Goal: Task Accomplishment & Management: Use online tool/utility

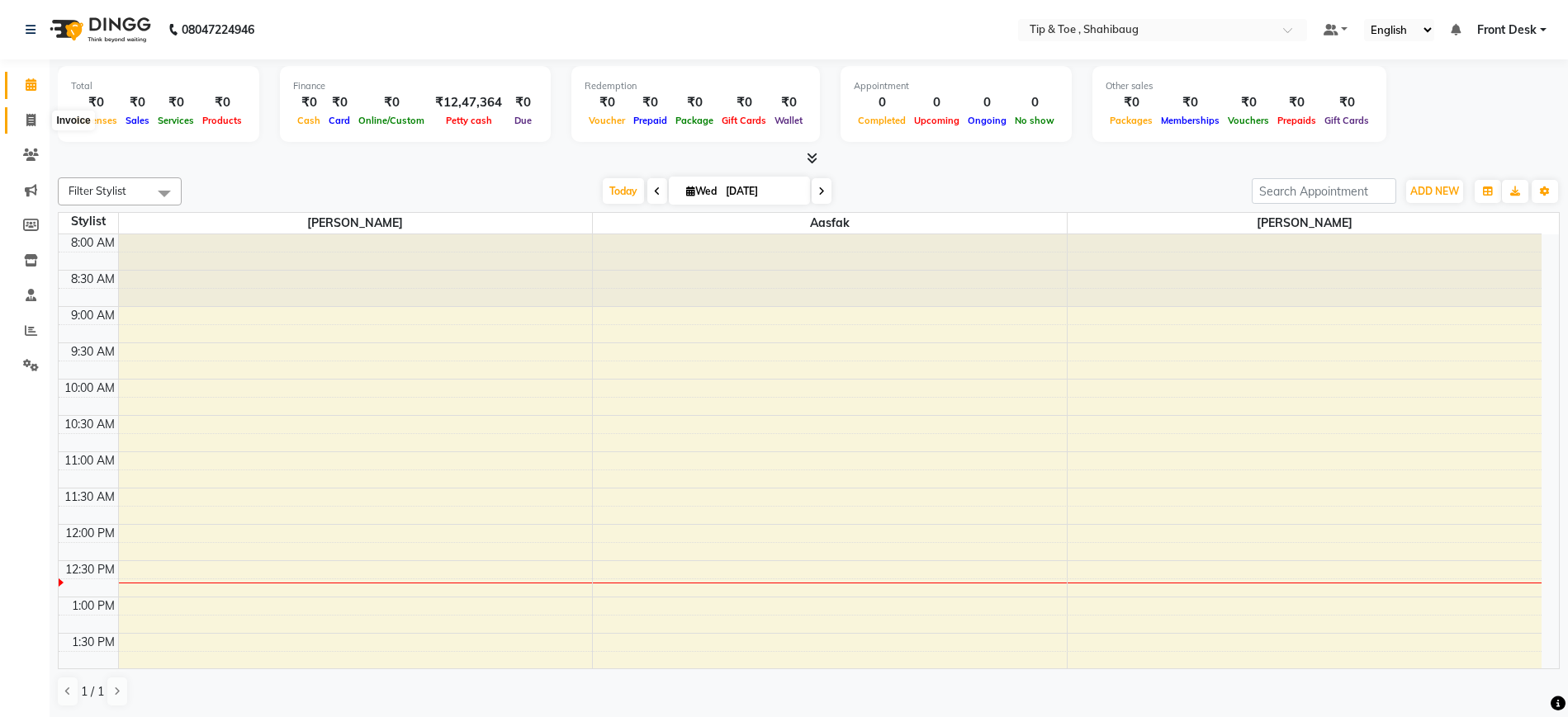
click at [27, 121] on icon at bounding box center [31, 120] width 9 height 13
select select "service"
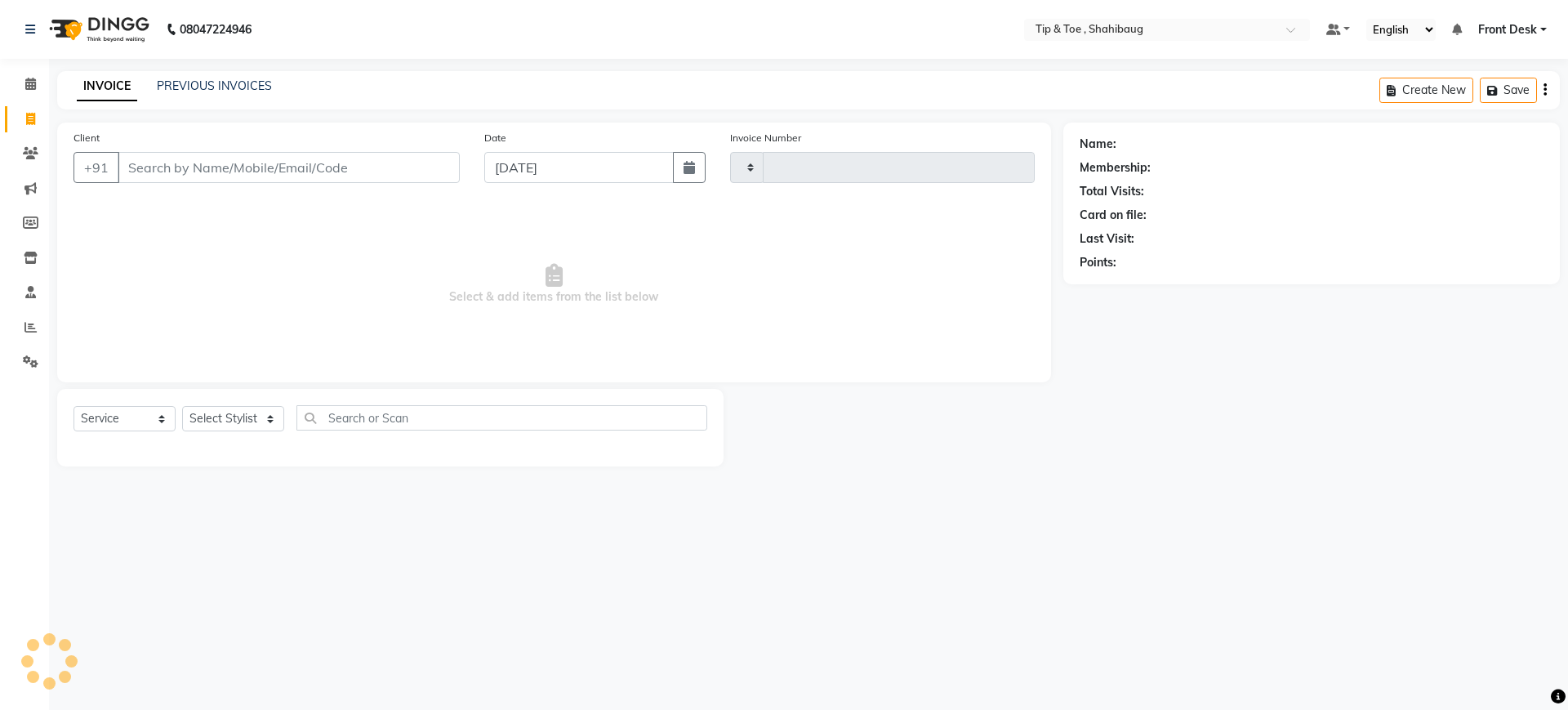
type input "0212"
select select "5489"
click at [253, 177] on input "Client" at bounding box center [288, 167] width 342 height 31
drag, startPoint x: 266, startPoint y: 421, endPoint x: 285, endPoint y: 176, distance: 245.7
click at [285, 176] on div "Client +91 Date [DATE] Invoice Number V/2025 V/[PHONE_NUMBER] Select & add item…" at bounding box center [554, 294] width 1019 height 344
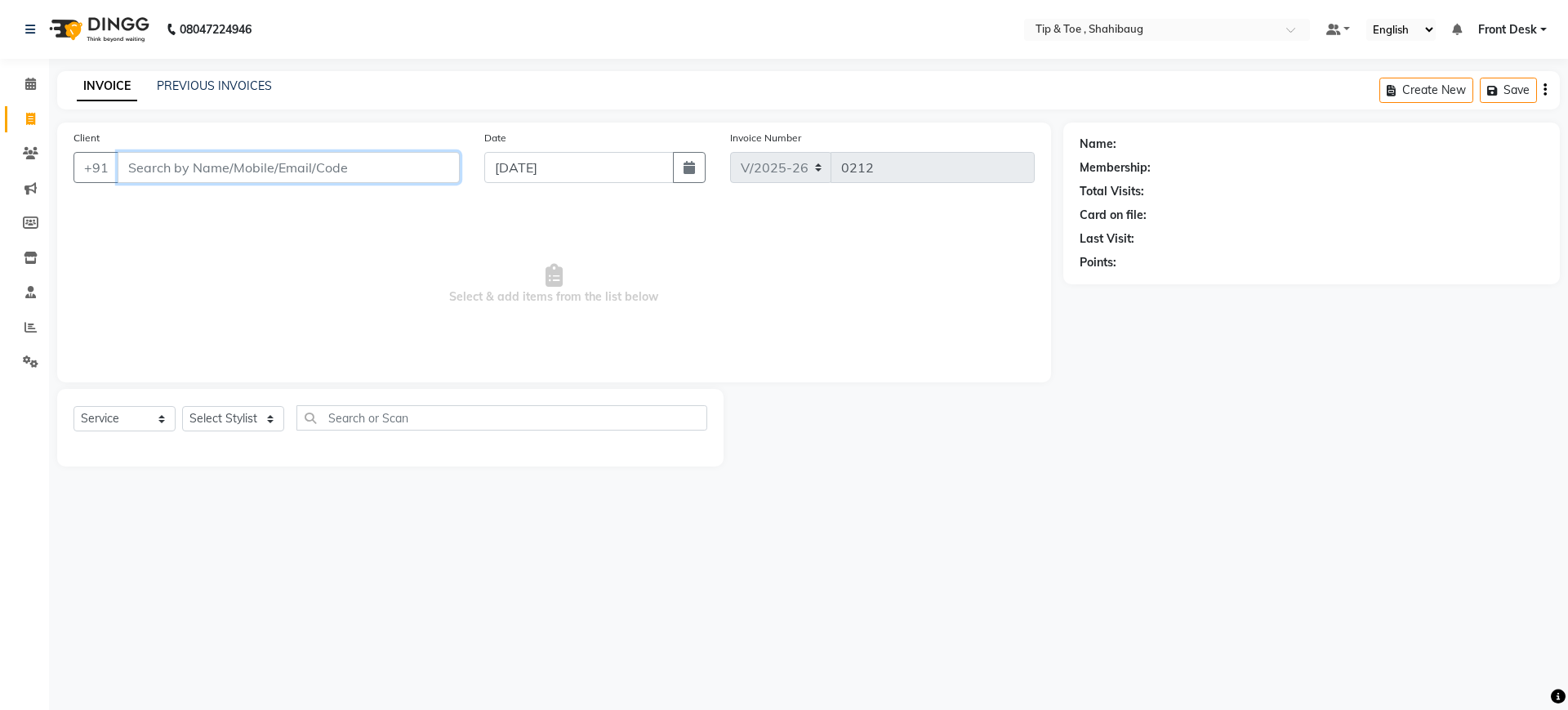
click at [285, 176] on input "Client" at bounding box center [288, 167] width 342 height 31
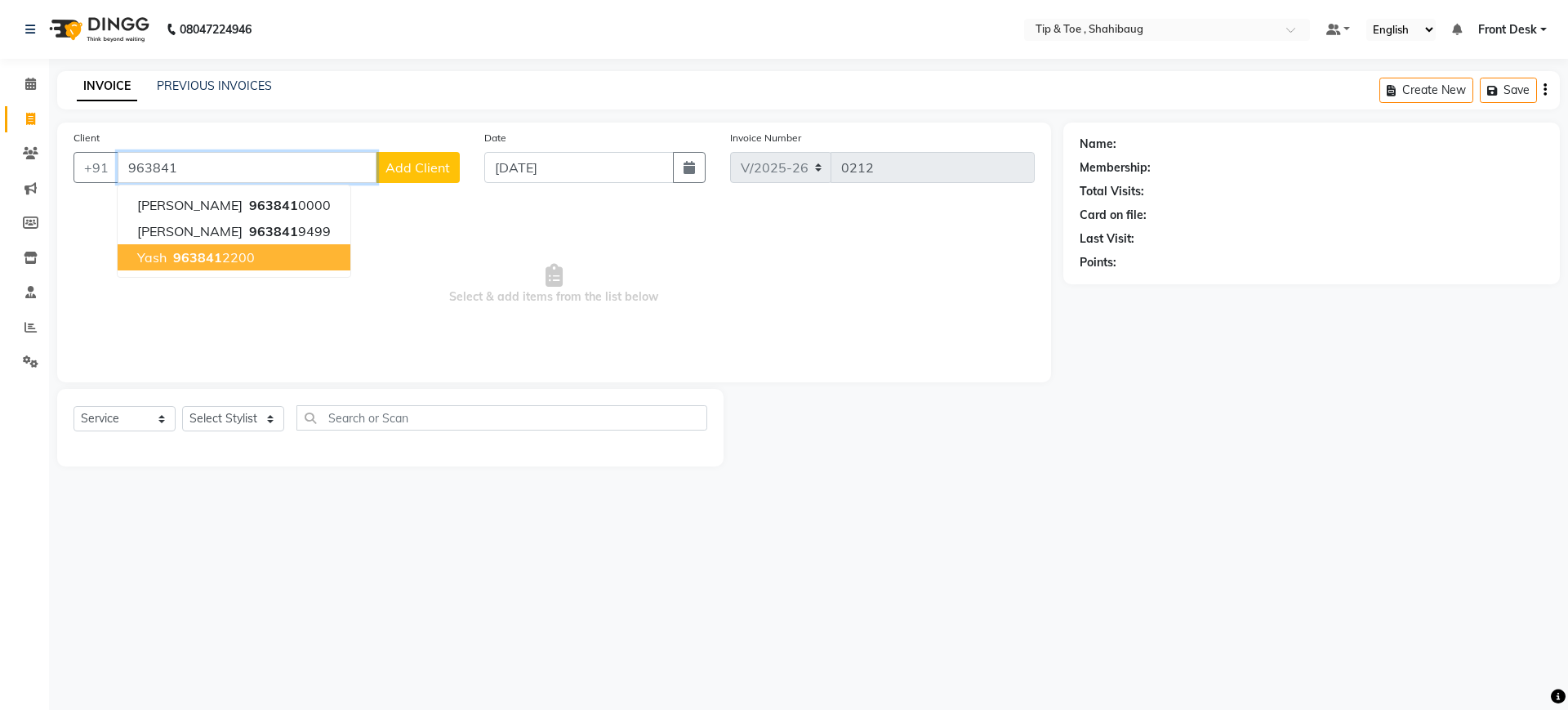
click at [259, 266] on button "yash 963841 2200" at bounding box center [234, 257] width 233 height 26
type input "9638412200"
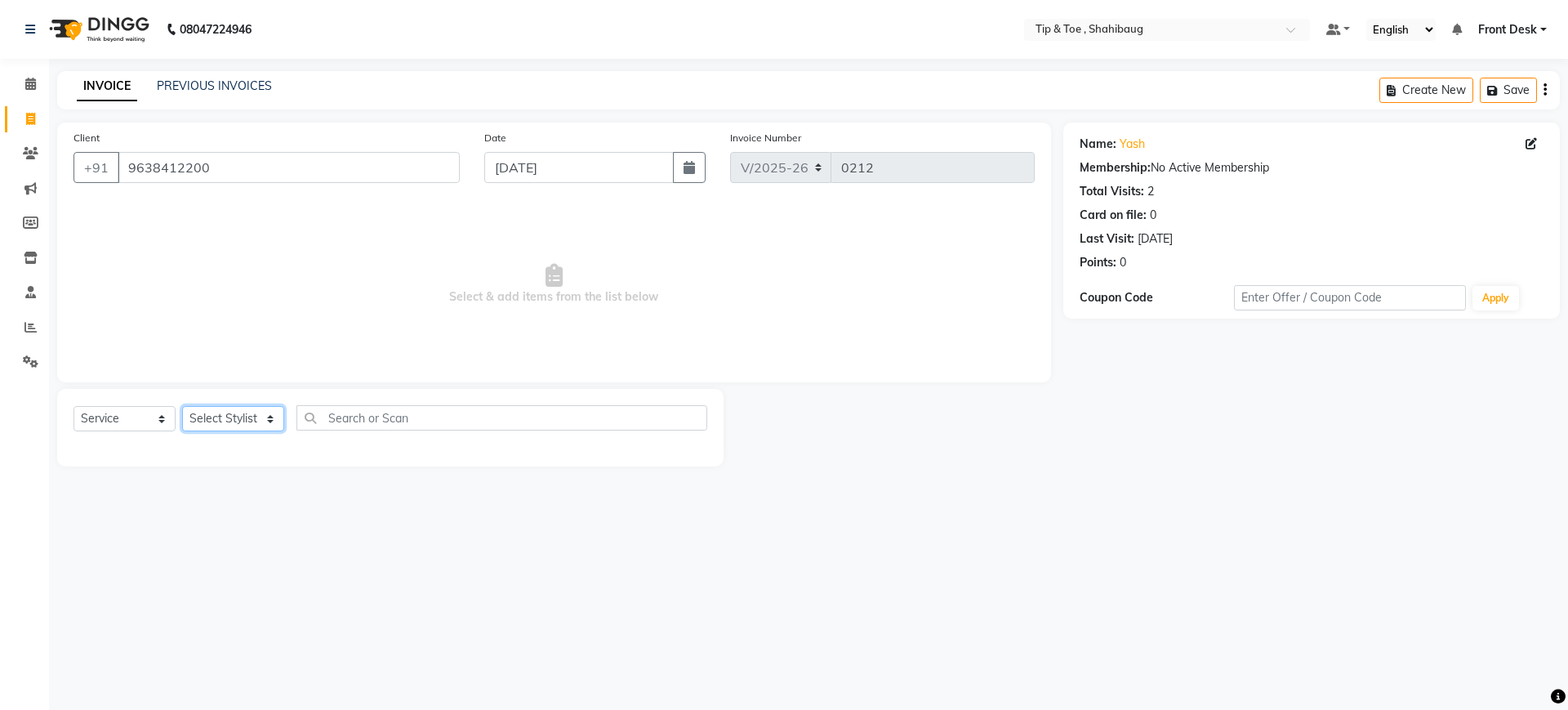
drag, startPoint x: 248, startPoint y: 416, endPoint x: 215, endPoint y: 473, distance: 65.9
click at [215, 473] on main "INVOICE PREVIOUS INVOICES Create New Save Client [PHONE_NUMBER] Date [DATE] Inv…" at bounding box center [808, 282] width 1519 height 421
select select "38120"
click at [182, 406] on select "Select Stylist Aasfak Front Desk [PERSON_NAME] [PERSON_NAME]" at bounding box center [233, 419] width 102 height 25
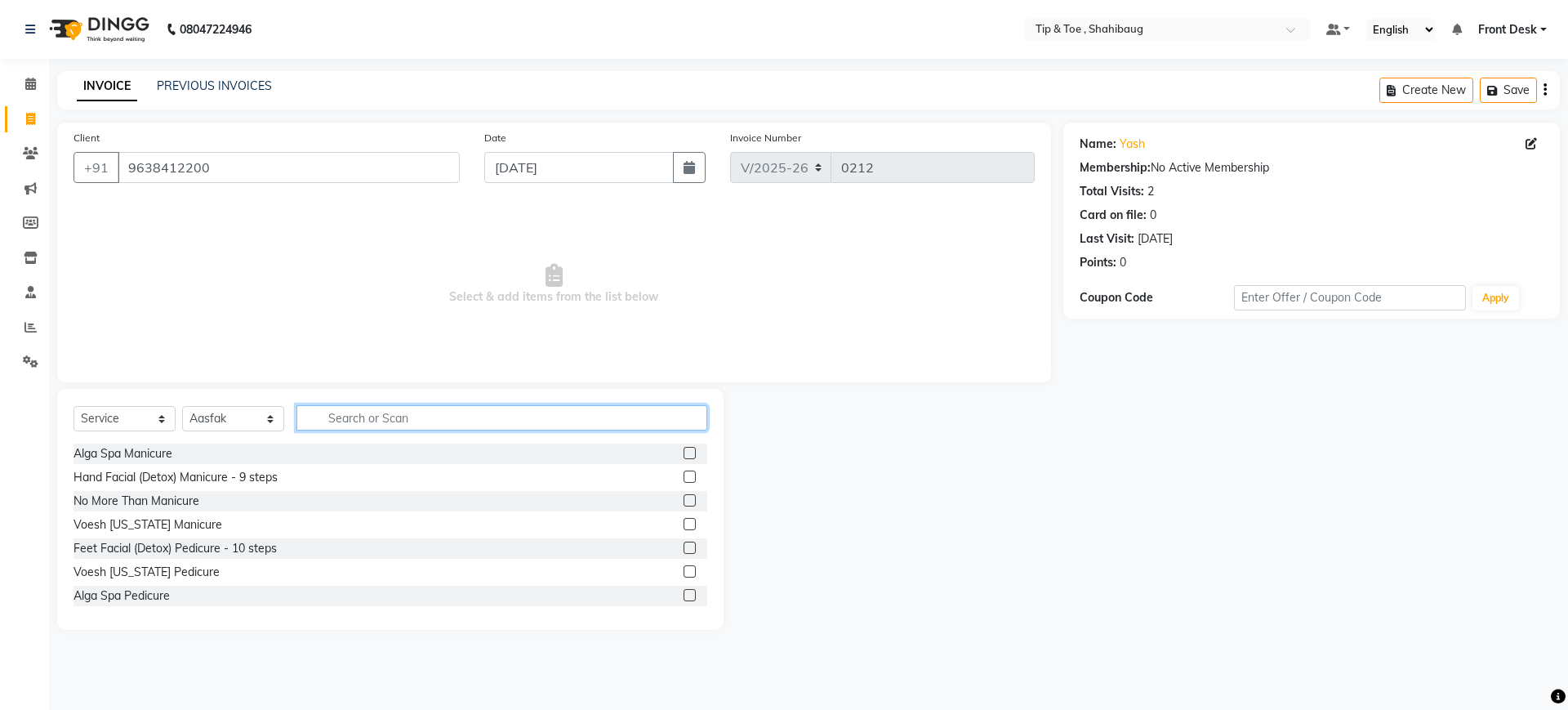
click at [335, 425] on input "text" at bounding box center [501, 418] width 411 height 25
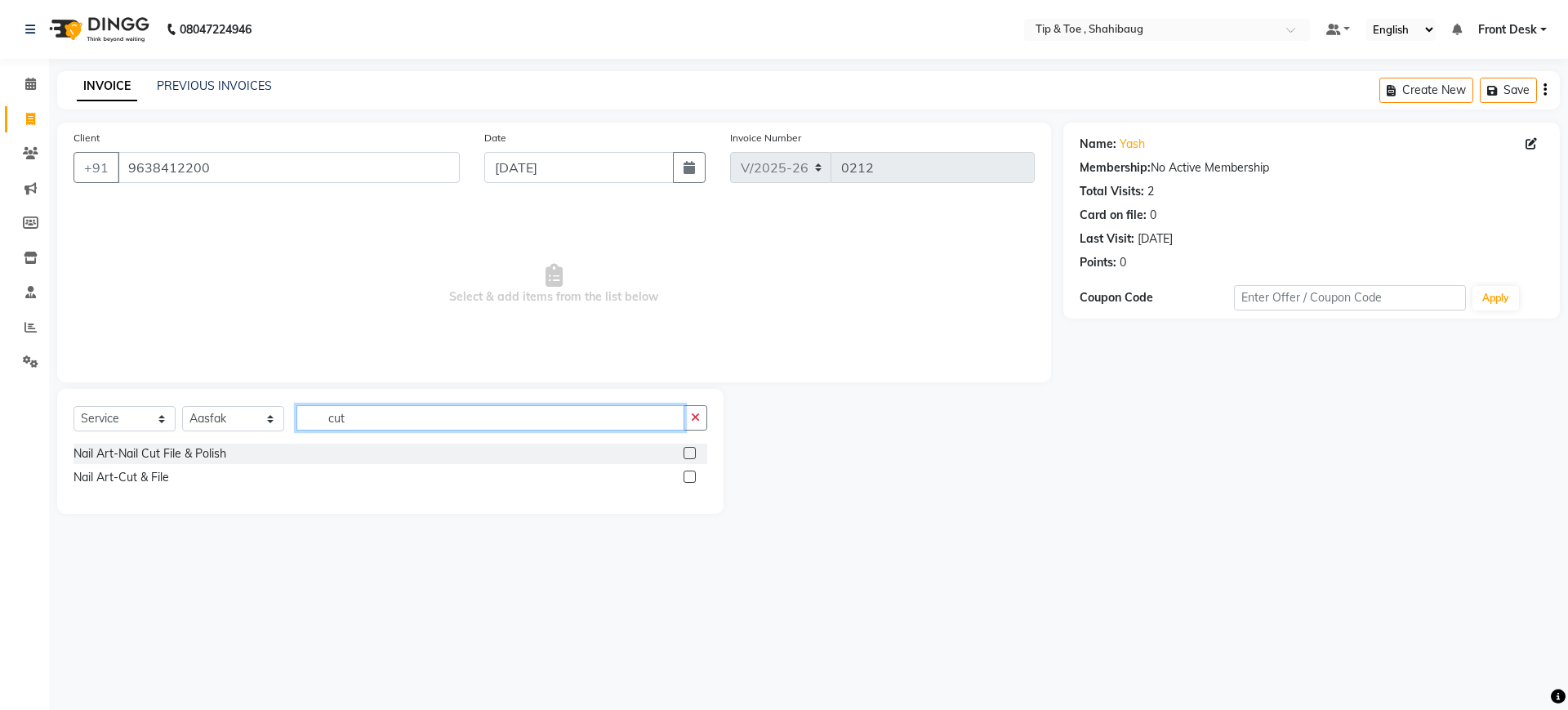
click at [406, 405] on input "cut" at bounding box center [490, 418] width 388 height 25
type input "cut"
click at [142, 471] on div "Nail Art-Cut & File" at bounding box center [121, 478] width 96 height 18
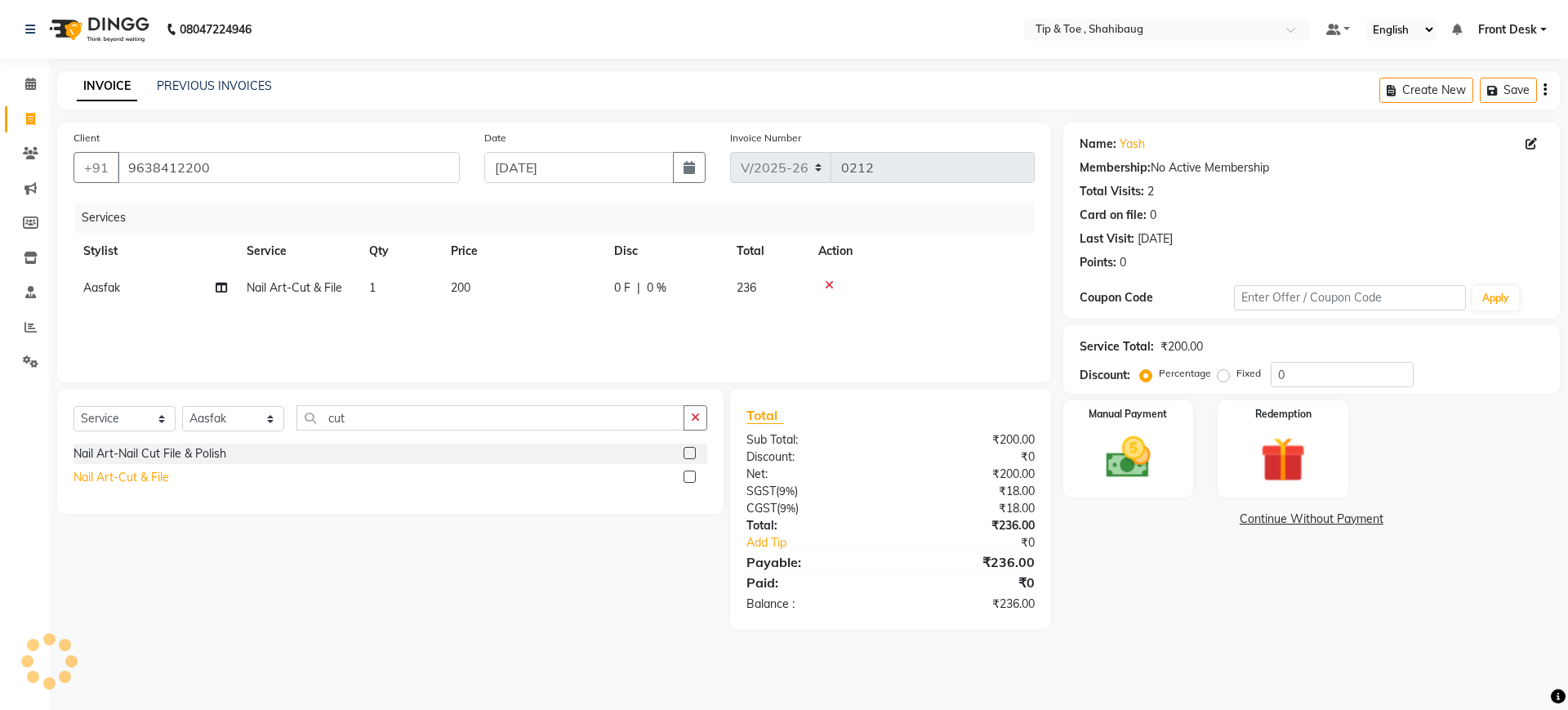
click at [142, 471] on div "Nail Art-Cut & File" at bounding box center [121, 478] width 96 height 18
checkbox input "false"
click at [1113, 465] on img at bounding box center [1129, 457] width 76 height 54
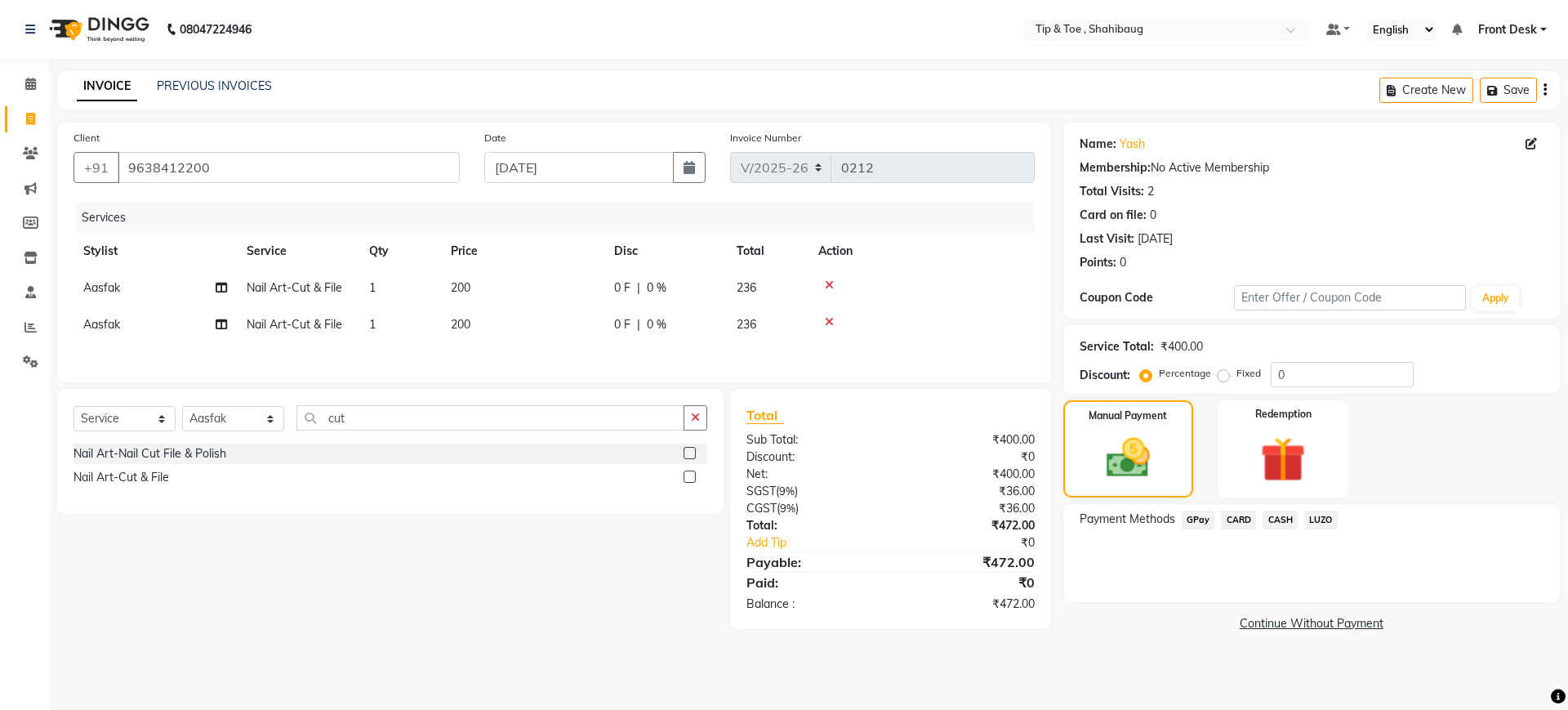
click at [1281, 512] on span "CASH" at bounding box center [1281, 519] width 35 height 19
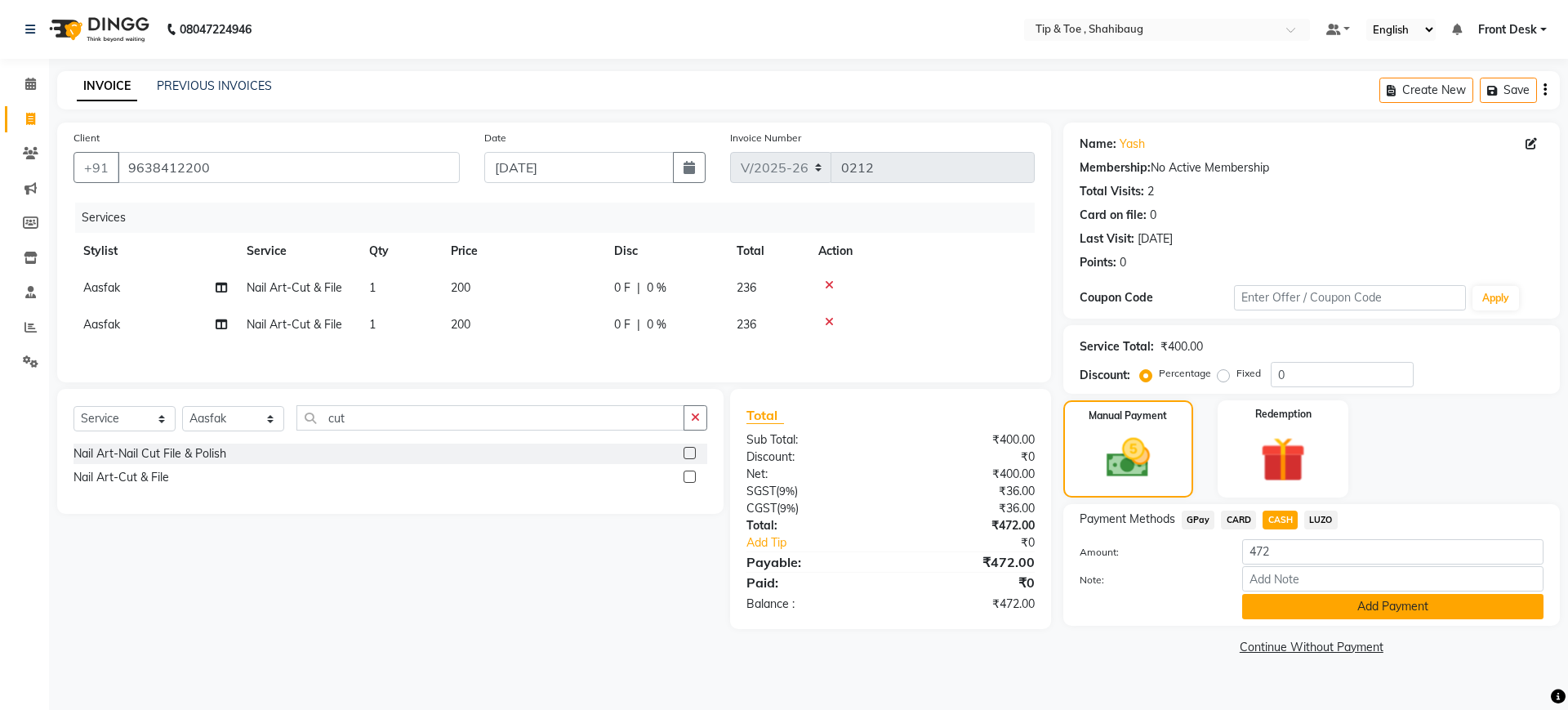
click at [1311, 612] on button "Add Payment" at bounding box center [1393, 607] width 301 height 25
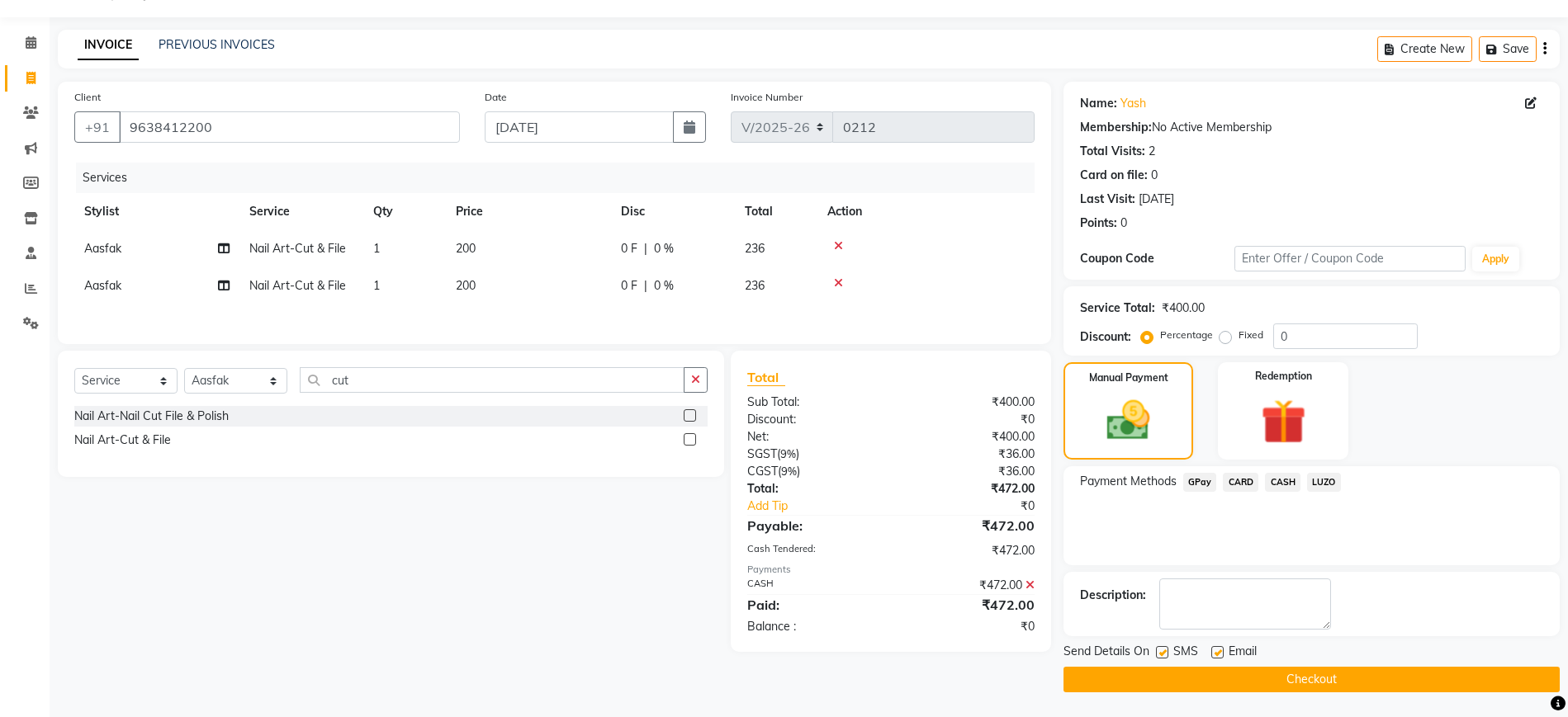
scroll to position [41, 0]
click at [1344, 682] on button "Checkout" at bounding box center [1311, 680] width 496 height 26
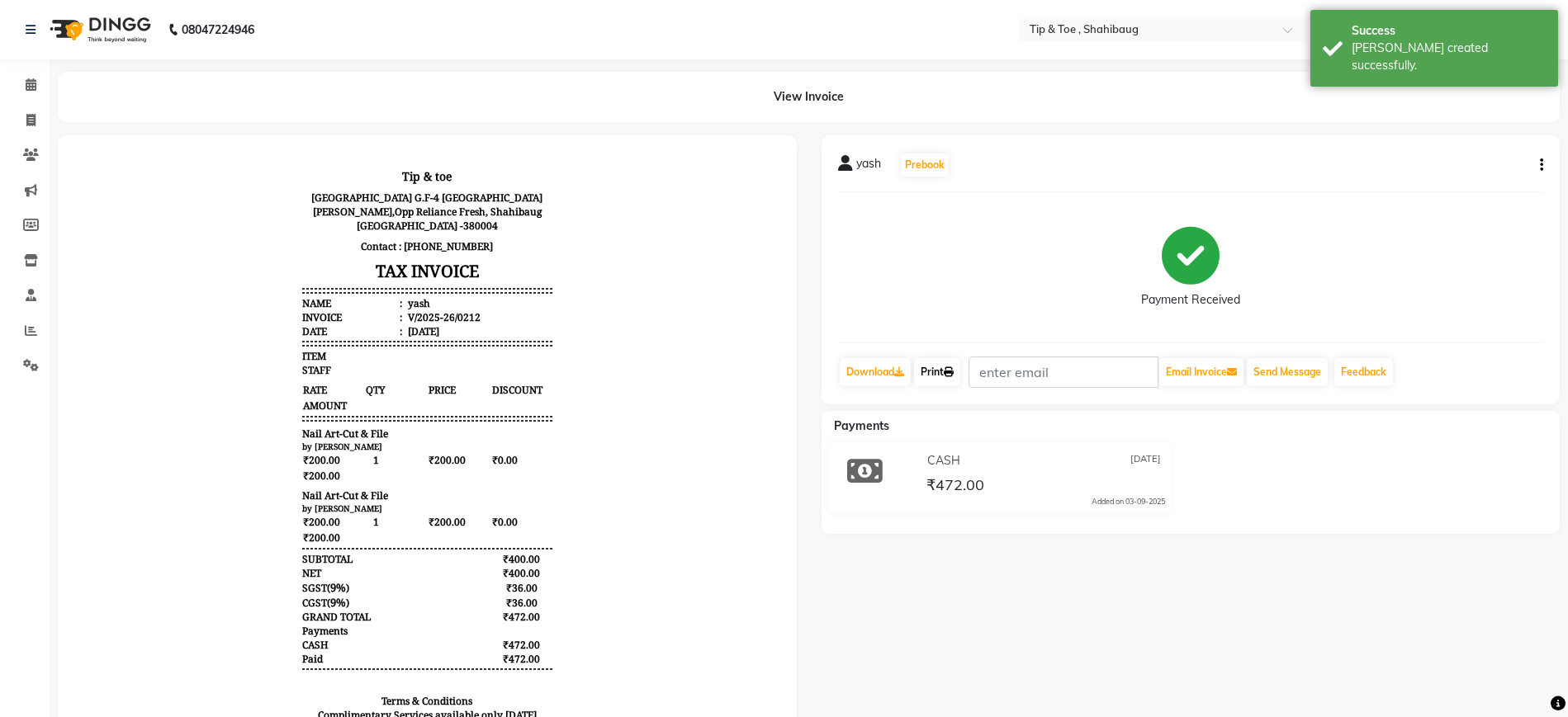
click at [942, 363] on link "Print" at bounding box center [937, 372] width 46 height 28
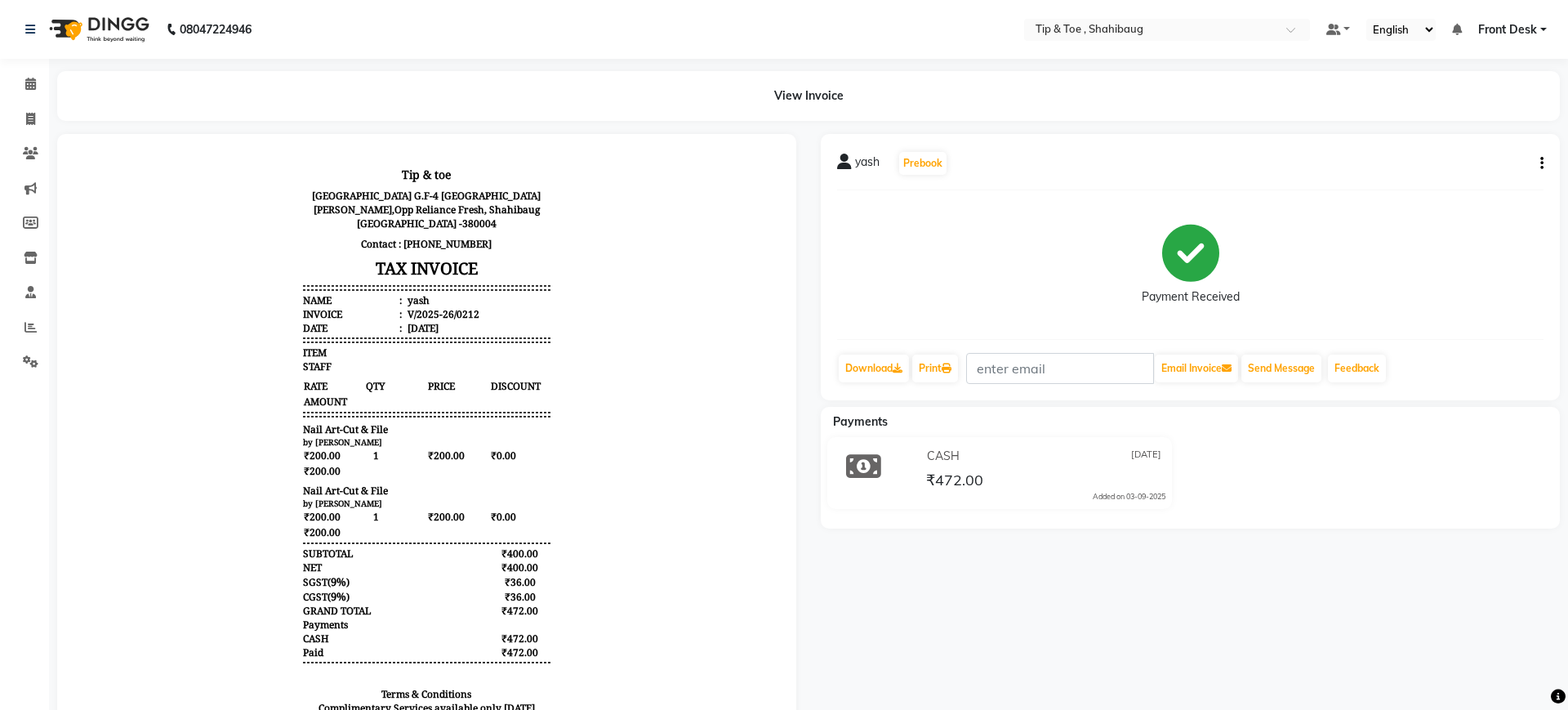
select select "5489"
select select "service"
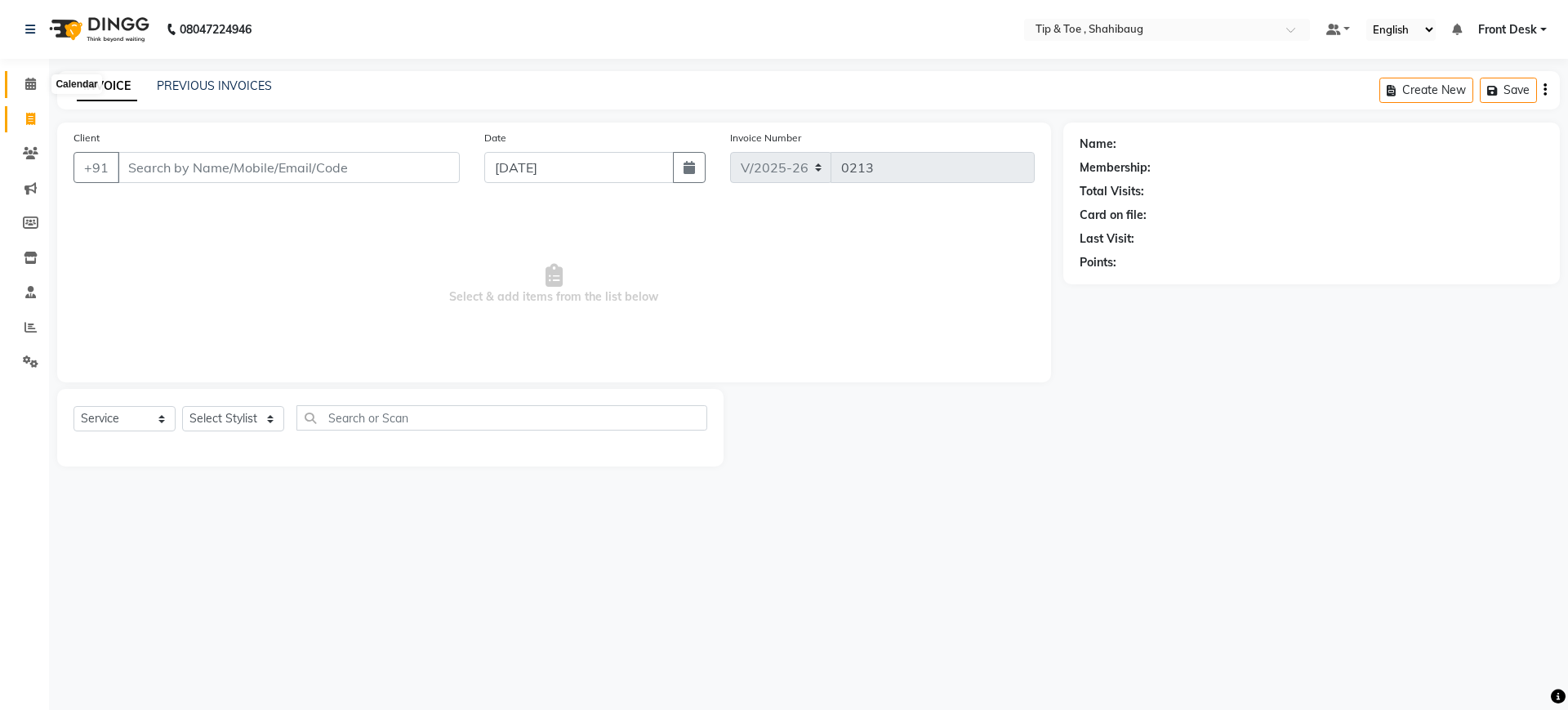
click at [29, 81] on icon at bounding box center [30, 83] width 11 height 13
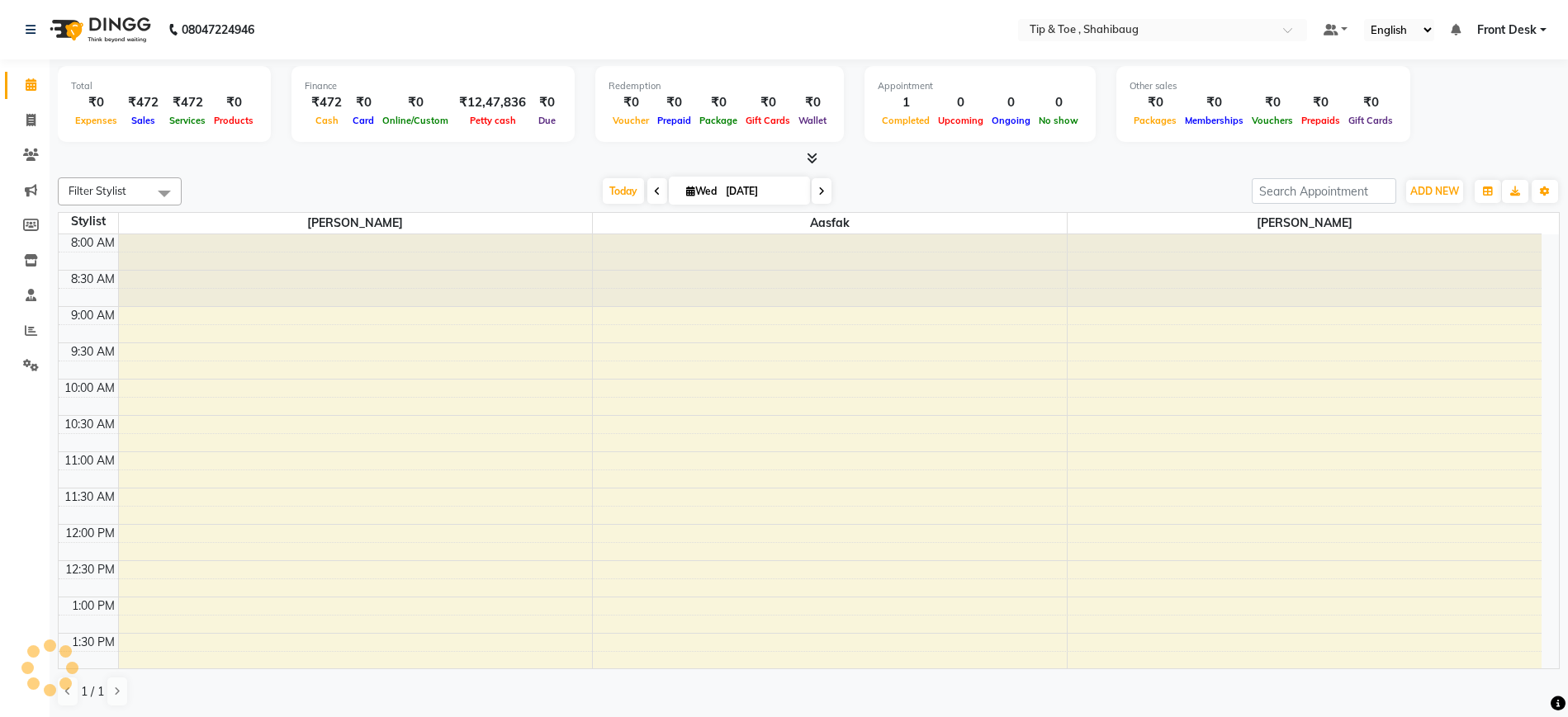
click at [649, 185] on span at bounding box center [657, 191] width 20 height 26
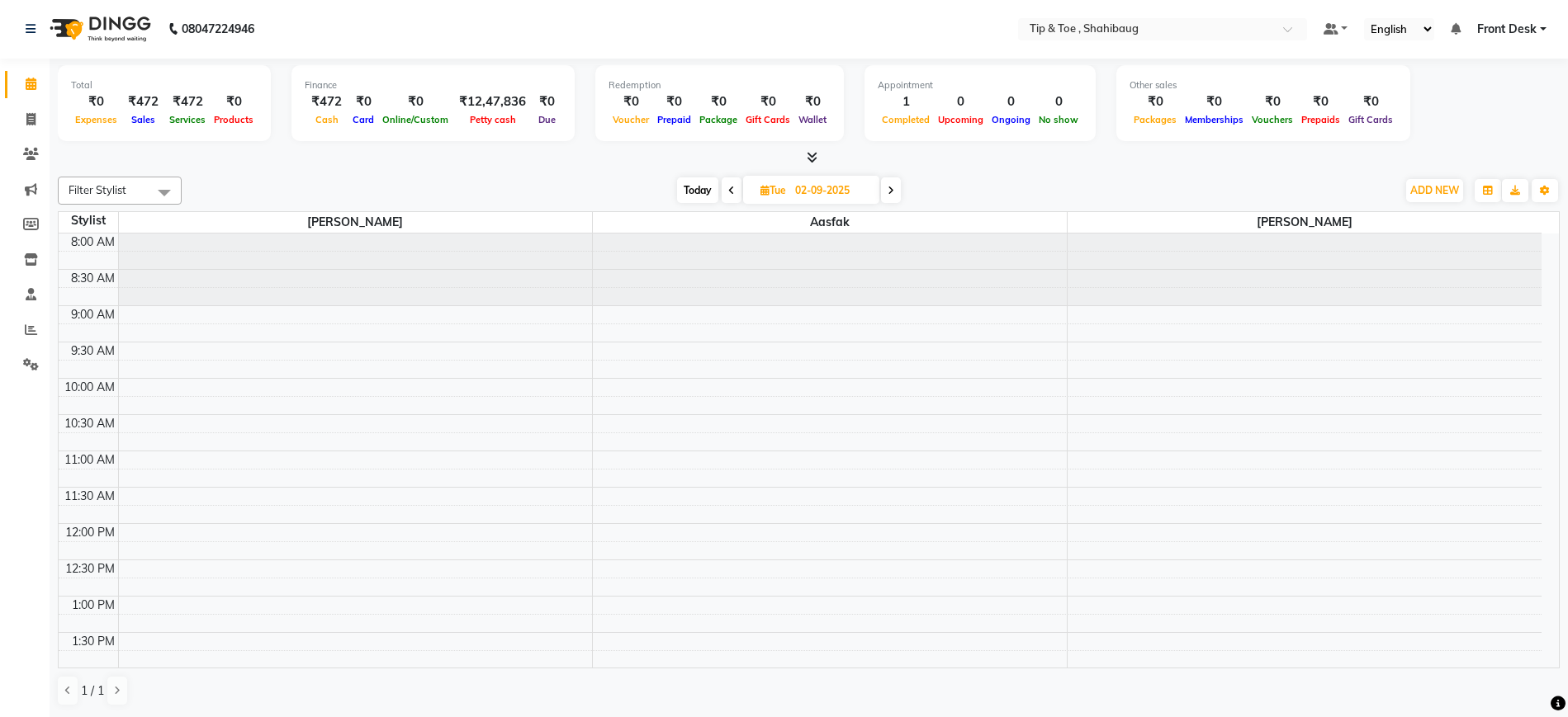
click at [892, 186] on icon at bounding box center [890, 191] width 7 height 10
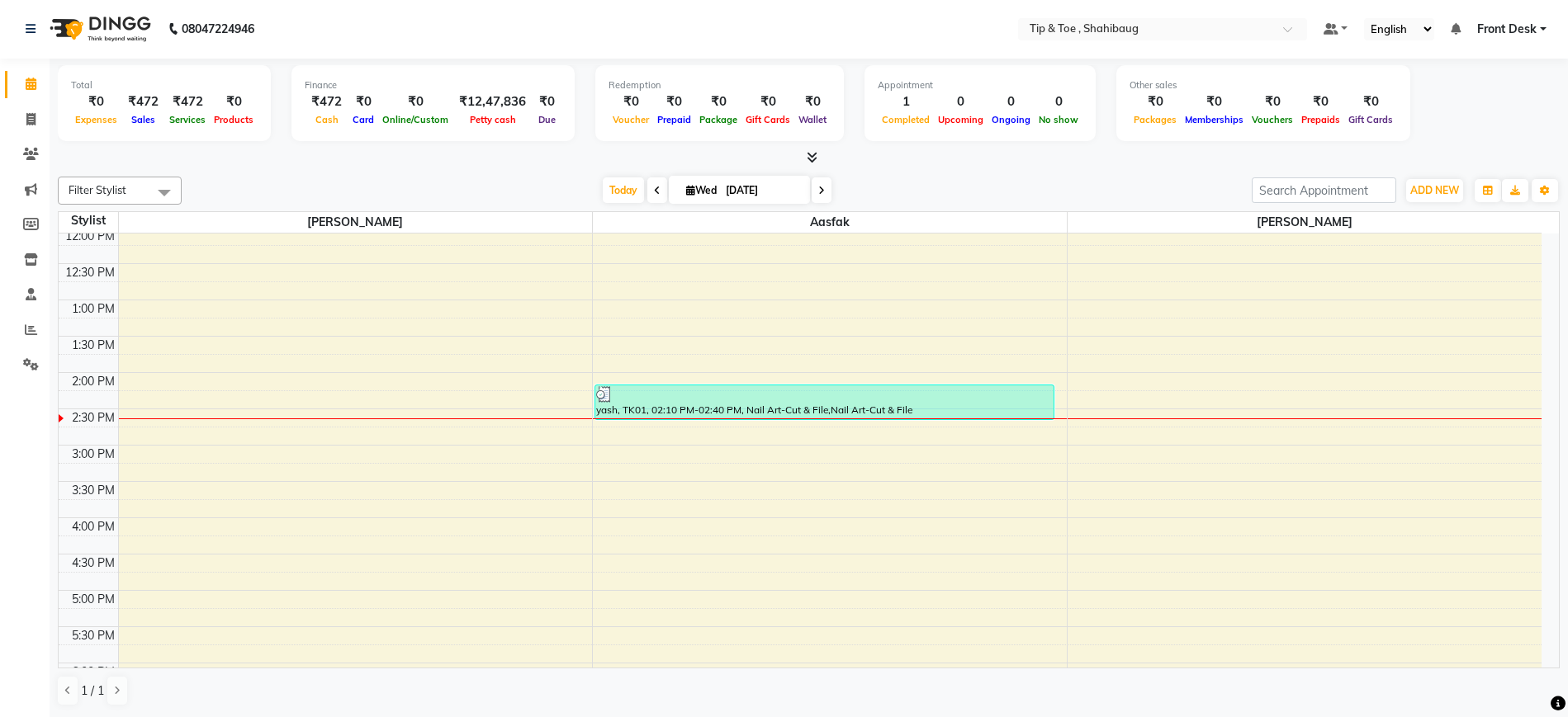
scroll to position [510, 0]
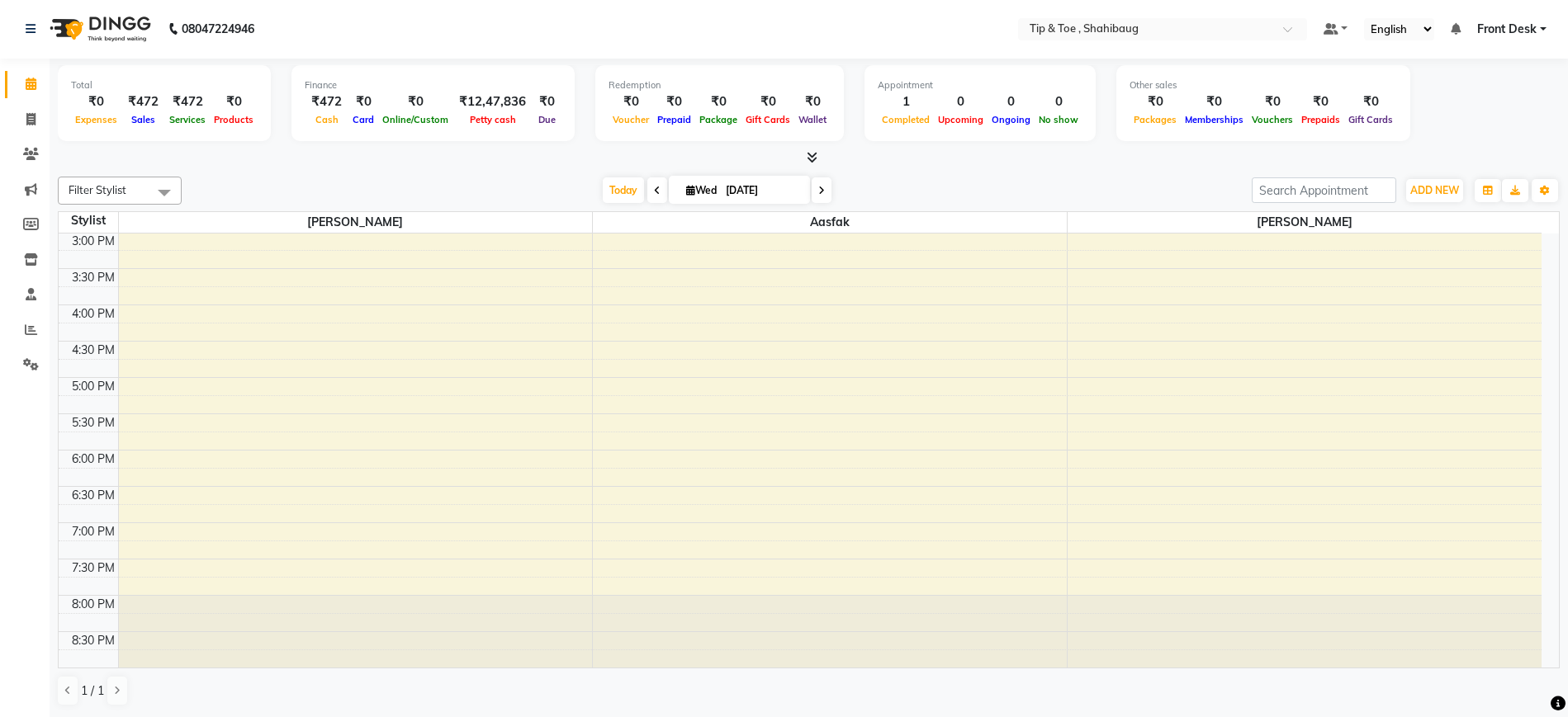
click at [654, 191] on icon at bounding box center [657, 191] width 7 height 10
type input "02-09-2025"
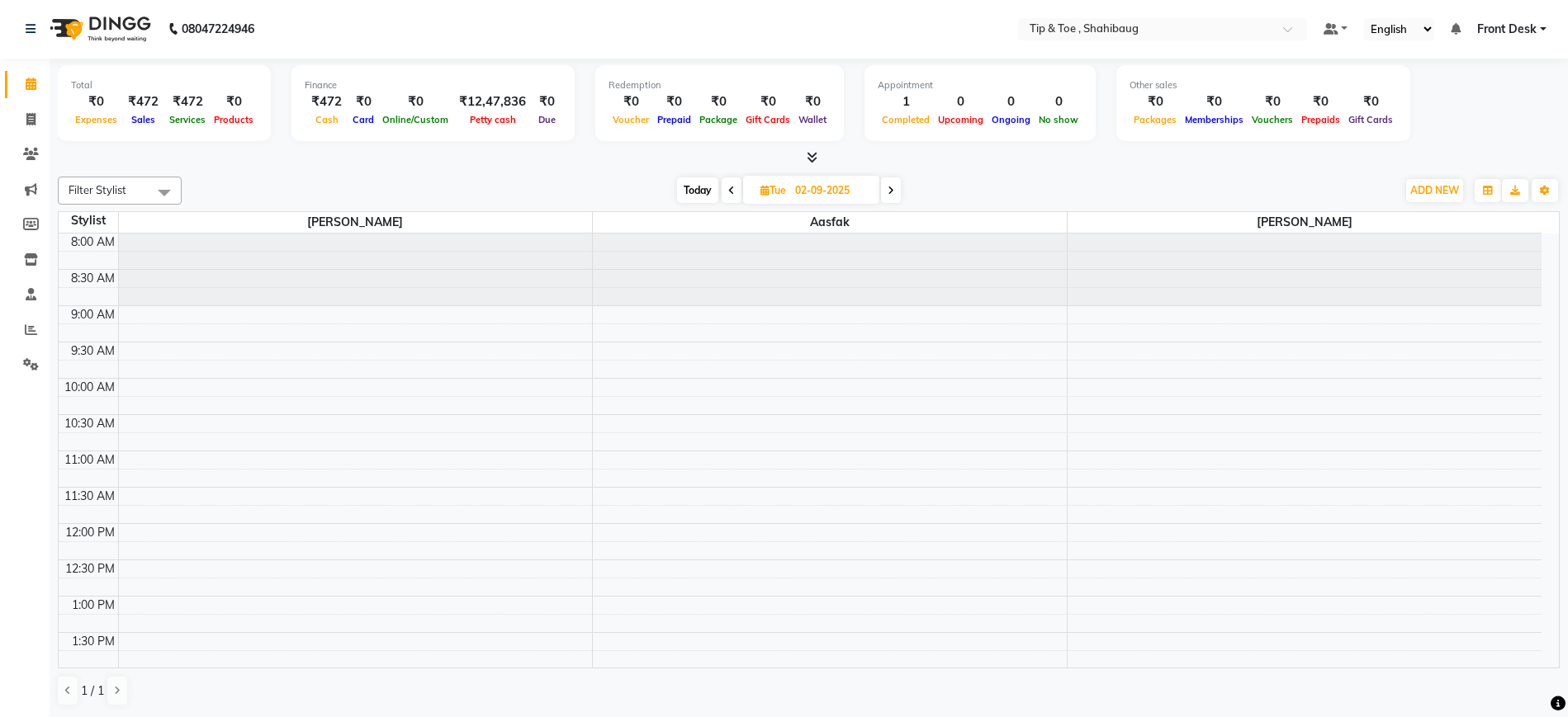
scroll to position [0, 0]
